Goal: Entertainment & Leisure: Consume media (video, audio)

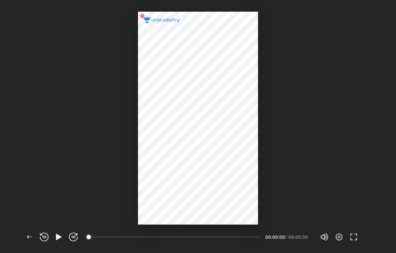
scroll to position [253, 396]
click at [60, 238] on icon "button" at bounding box center [58, 237] width 5 height 6
click at [126, 233] on div "02:30" at bounding box center [177, 237] width 176 height 9
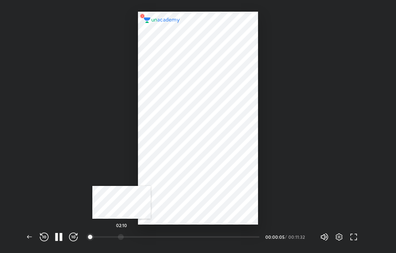
click at [122, 238] on div at bounding box center [121, 237] width 6 height 6
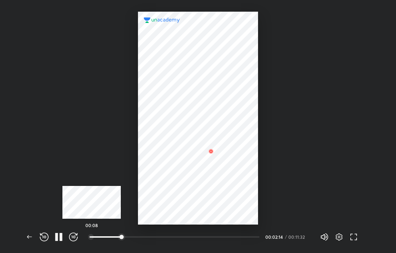
click at [92, 238] on div at bounding box center [91, 237] width 6 height 6
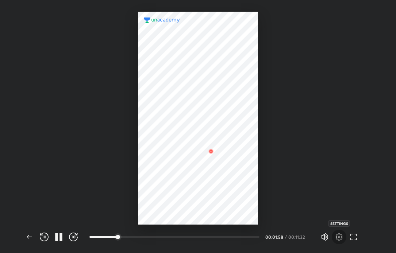
click at [340, 235] on icon "button" at bounding box center [339, 237] width 9 height 9
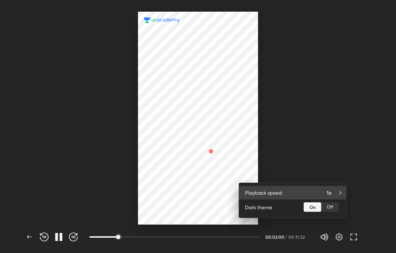
click at [296, 195] on div "Playback speed 1x" at bounding box center [292, 193] width 107 height 14
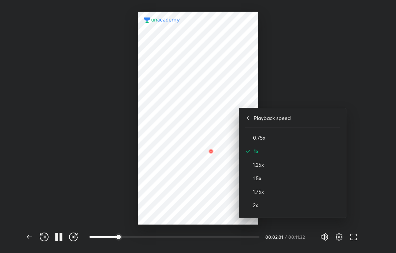
click at [252, 209] on div "2x" at bounding box center [292, 206] width 95 height 14
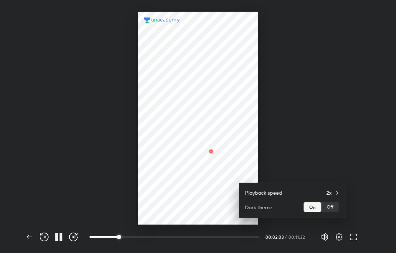
click at [196, 190] on div at bounding box center [198, 126] width 396 height 253
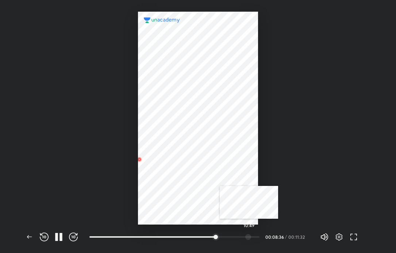
click at [249, 236] on div at bounding box center [248, 237] width 6 height 6
click at [257, 236] on div at bounding box center [256, 237] width 6 height 6
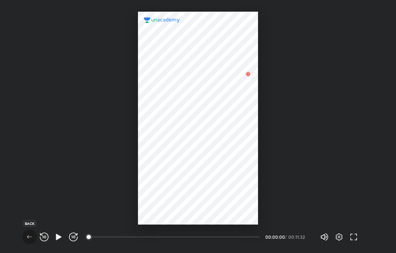
click at [33, 237] on icon "button" at bounding box center [29, 237] width 9 height 9
